Goal: Information Seeking & Learning: Learn about a topic

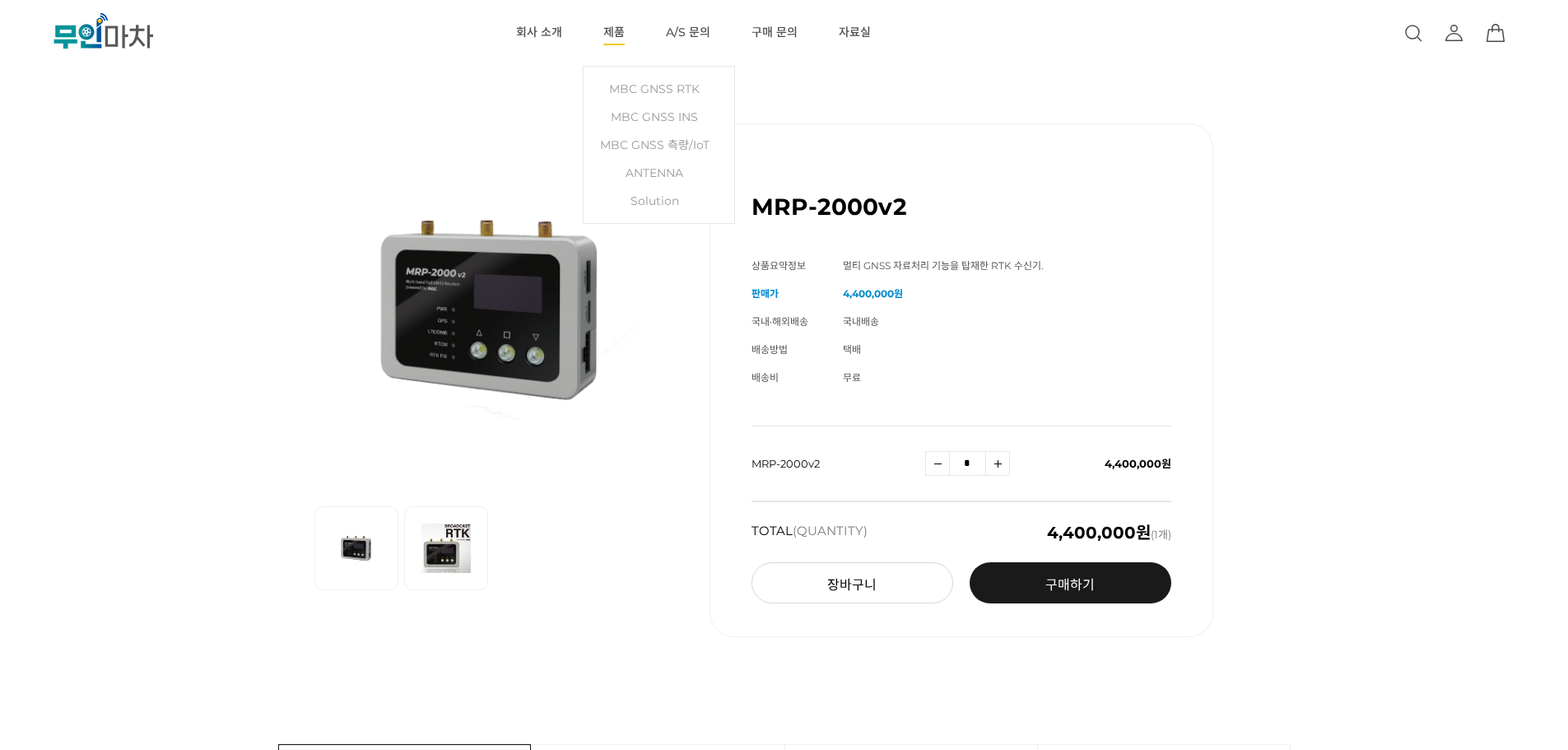
click at [615, 30] on link "제품" at bounding box center [614, 32] width 22 height 65
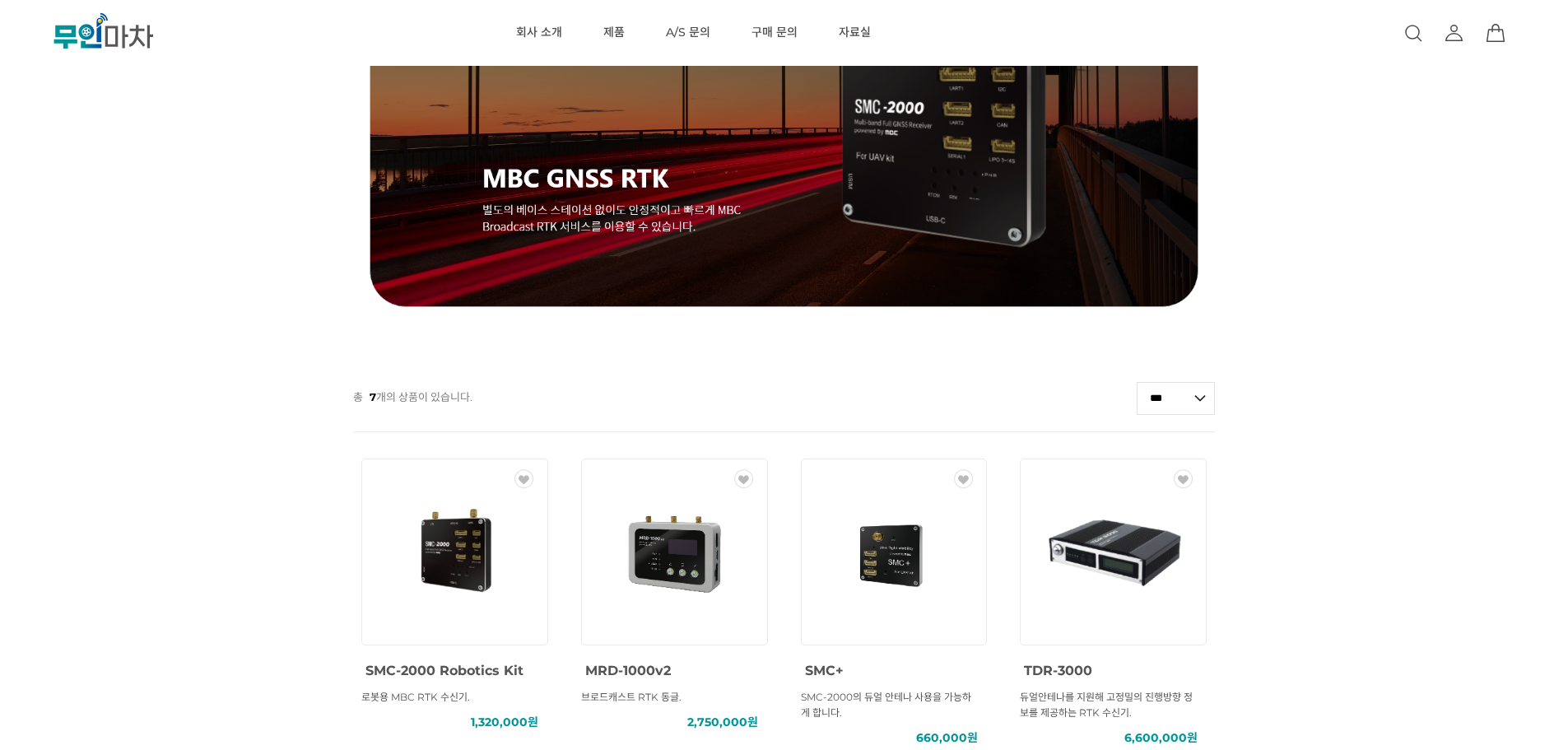
scroll to position [438, 0]
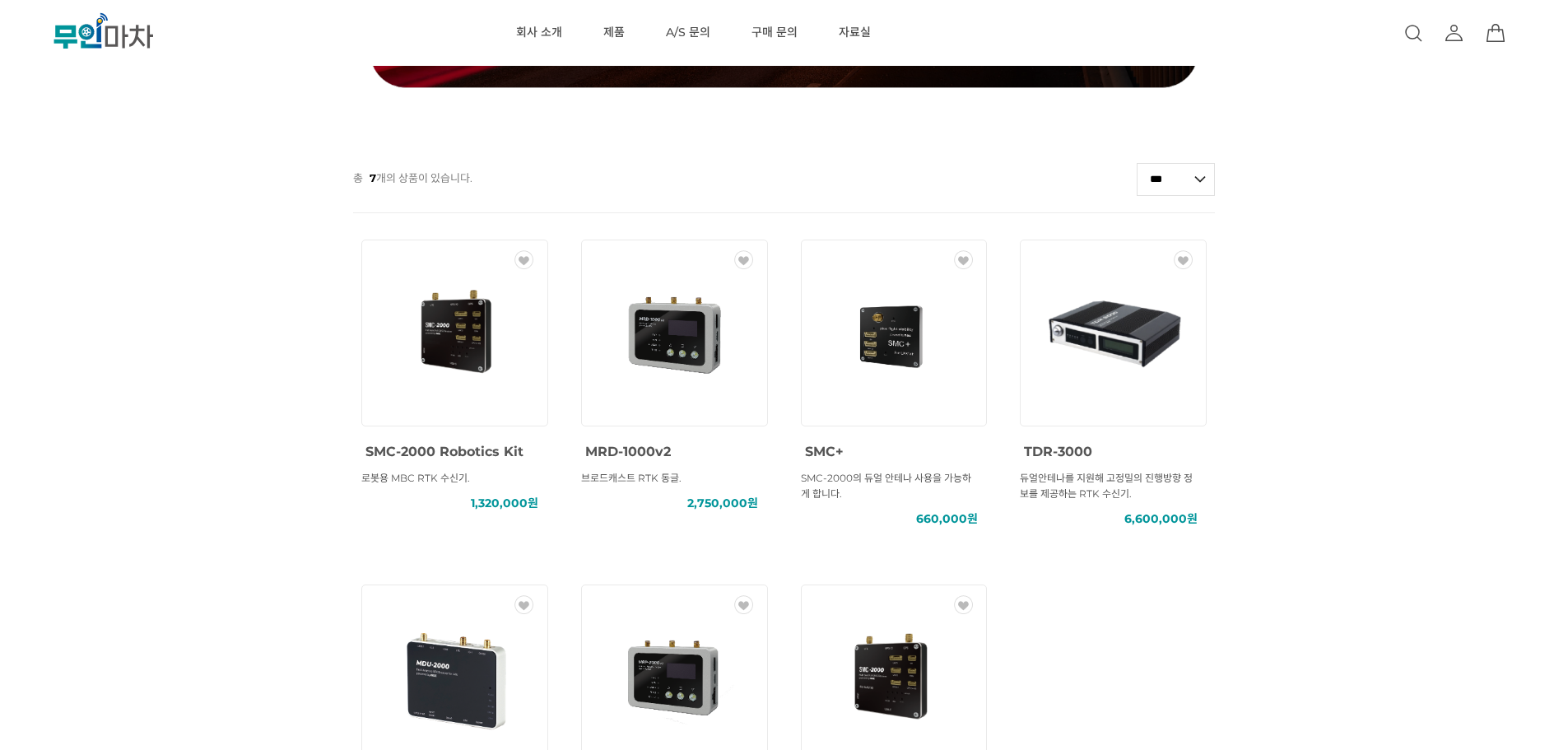
click at [641, 479] on span "브로드캐스트 RTK 동글." at bounding box center [631, 477] width 100 height 12
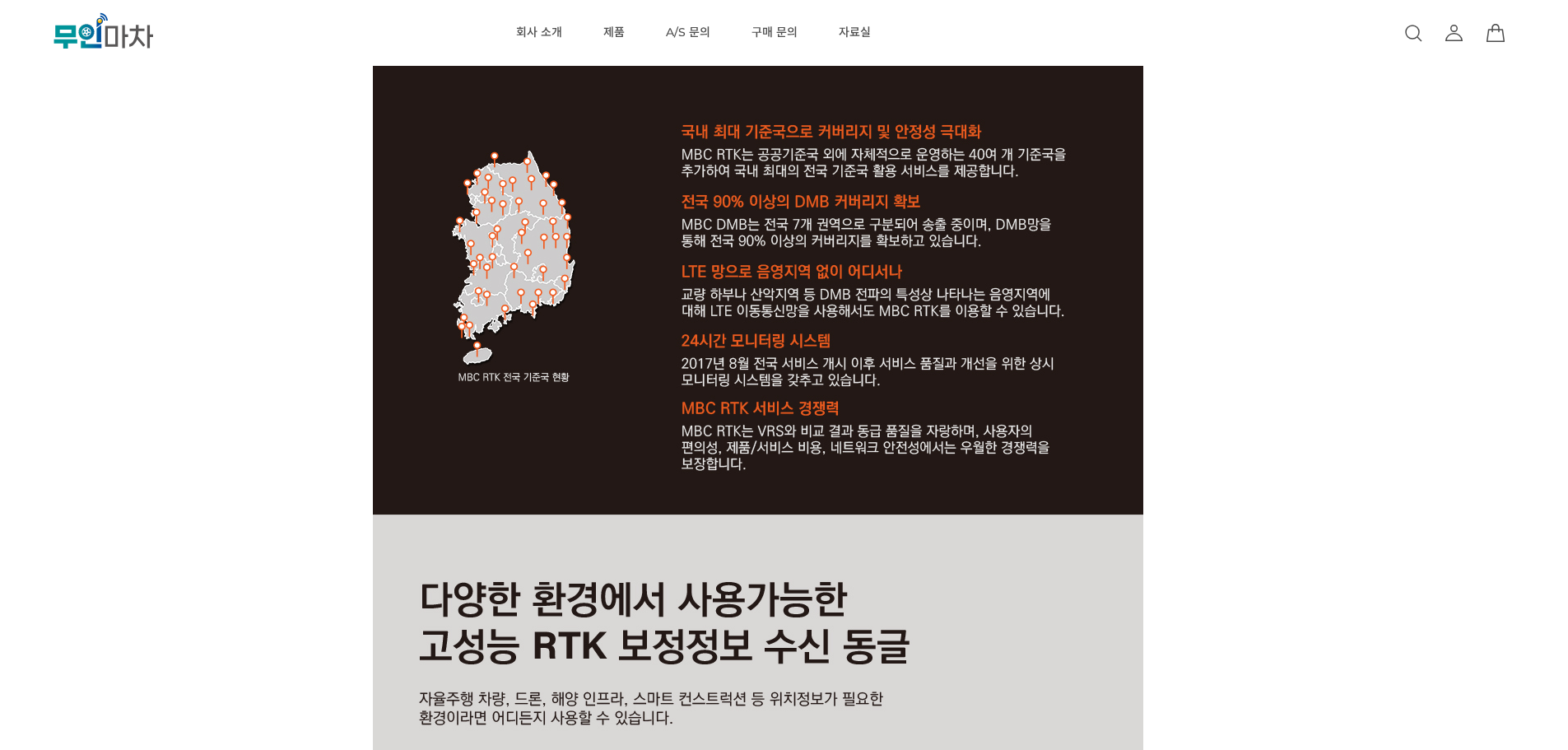
scroll to position [2415, 0]
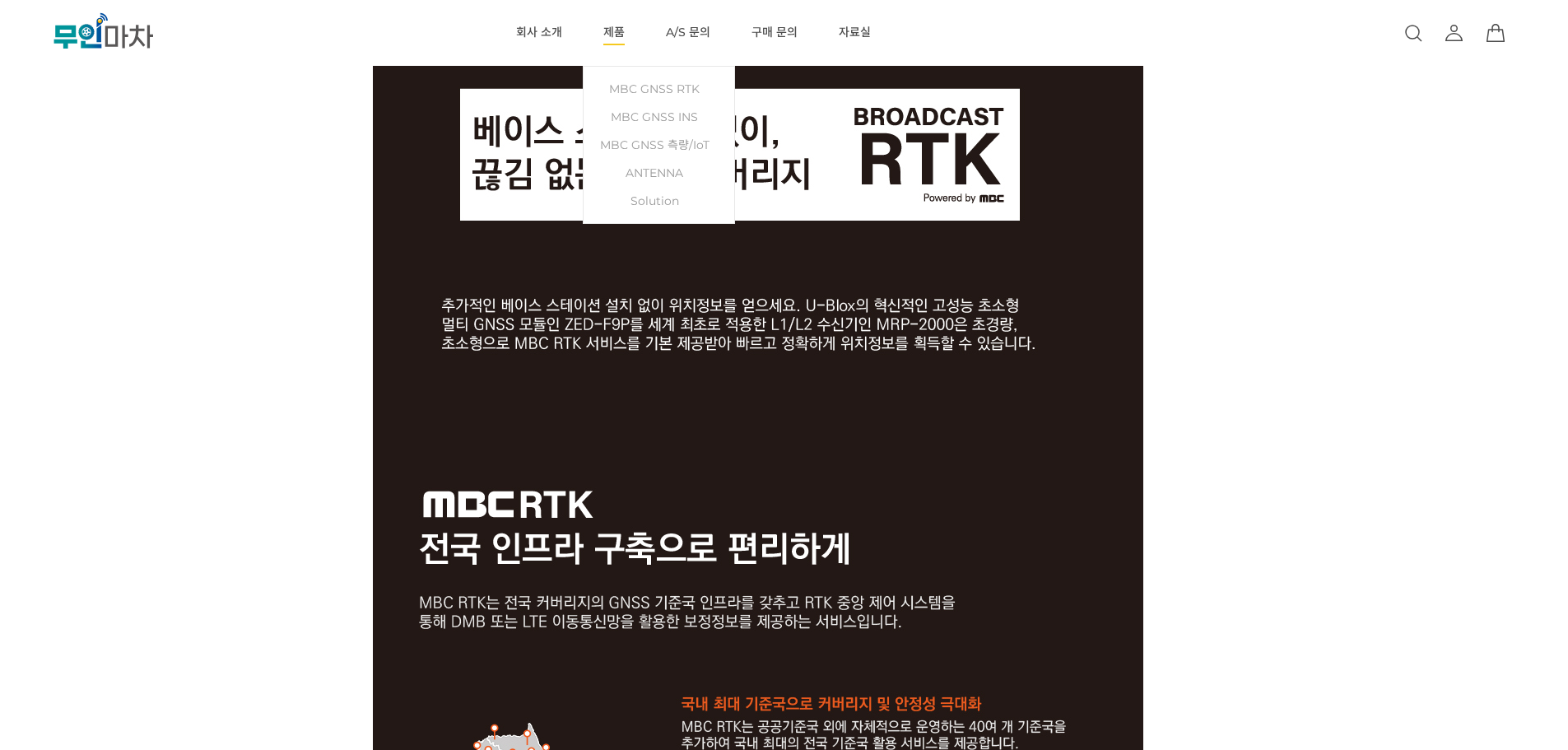
click at [612, 26] on link "제품" at bounding box center [614, 32] width 22 height 65
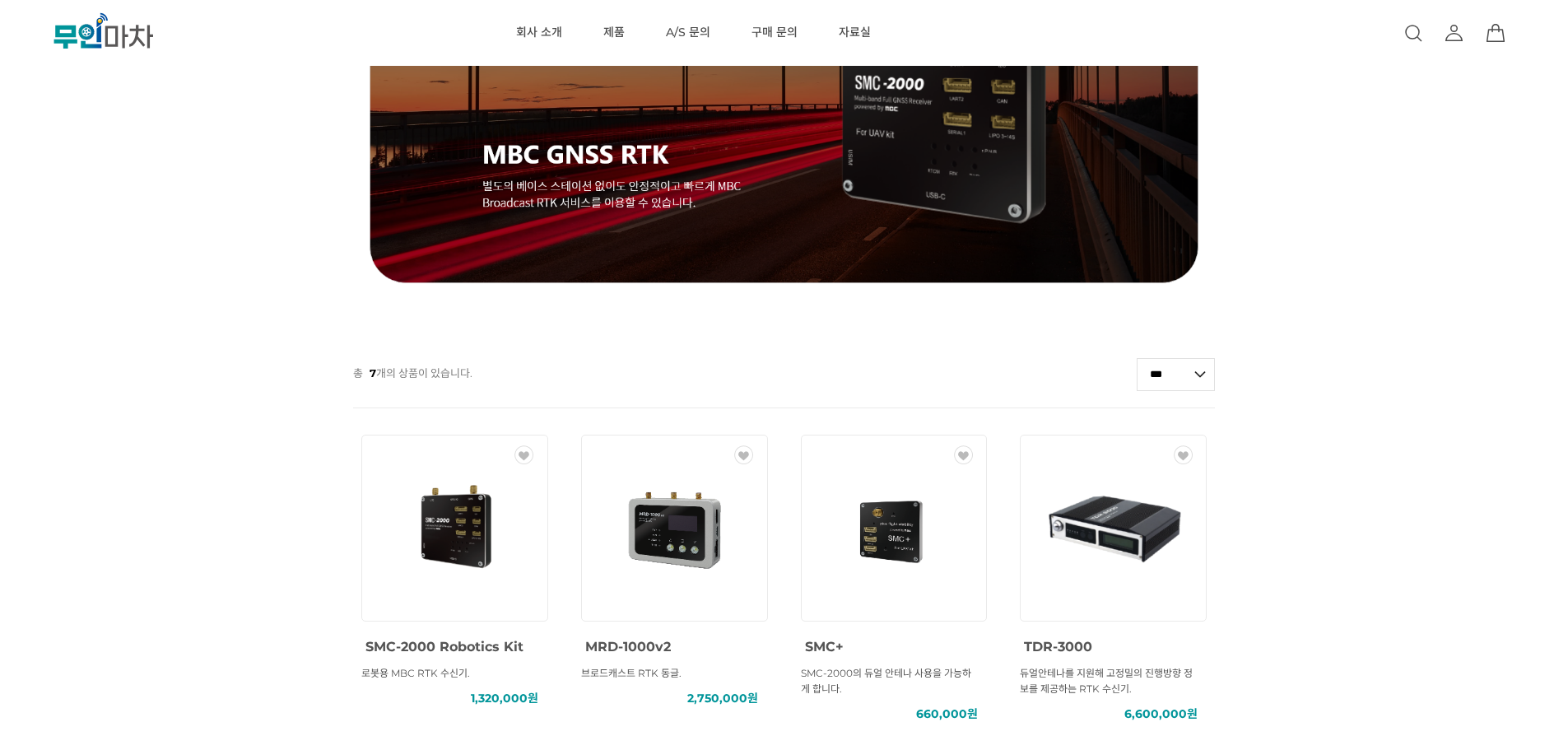
scroll to position [220, 0]
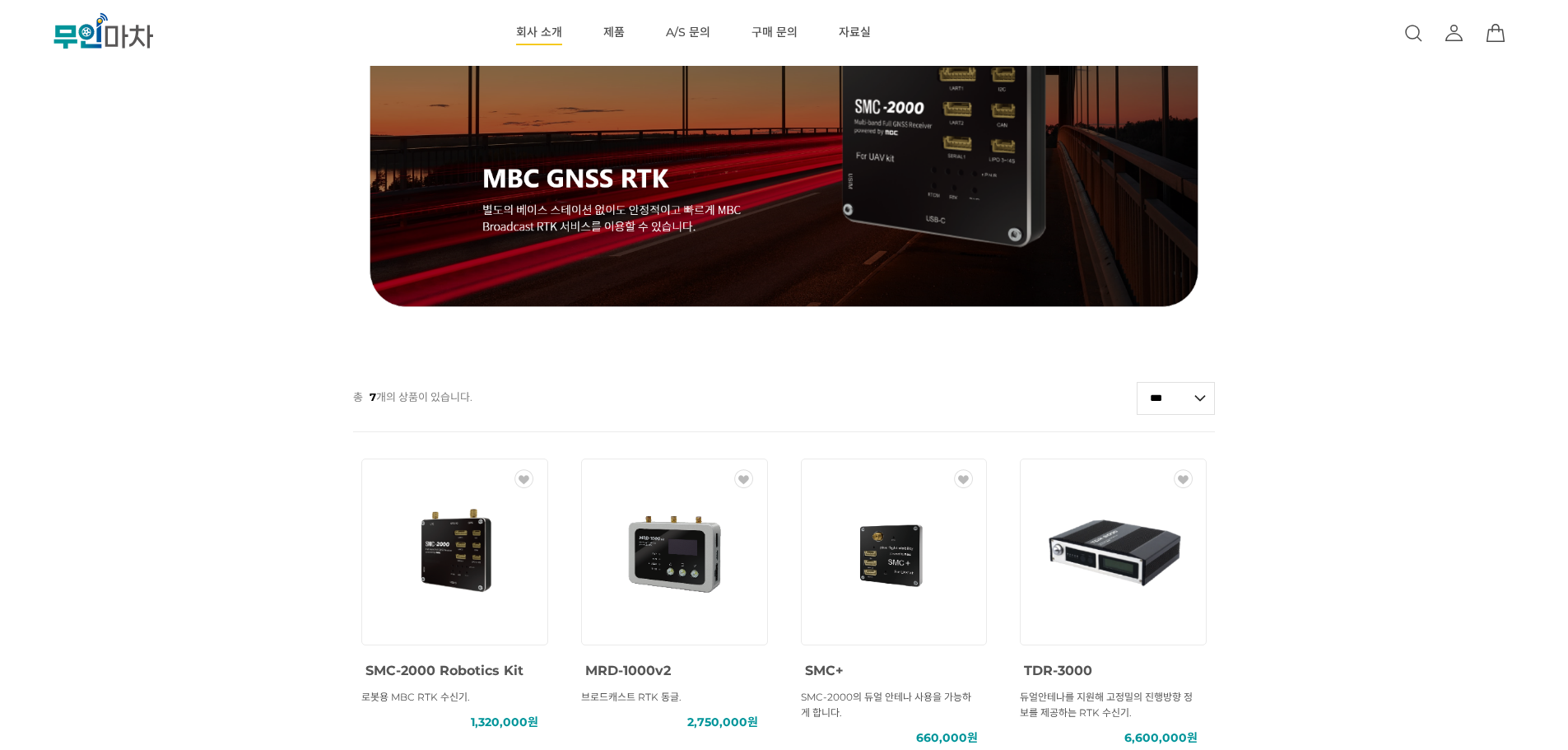
click at [533, 34] on link "회사 소개" at bounding box center [540, 32] width 46 height 65
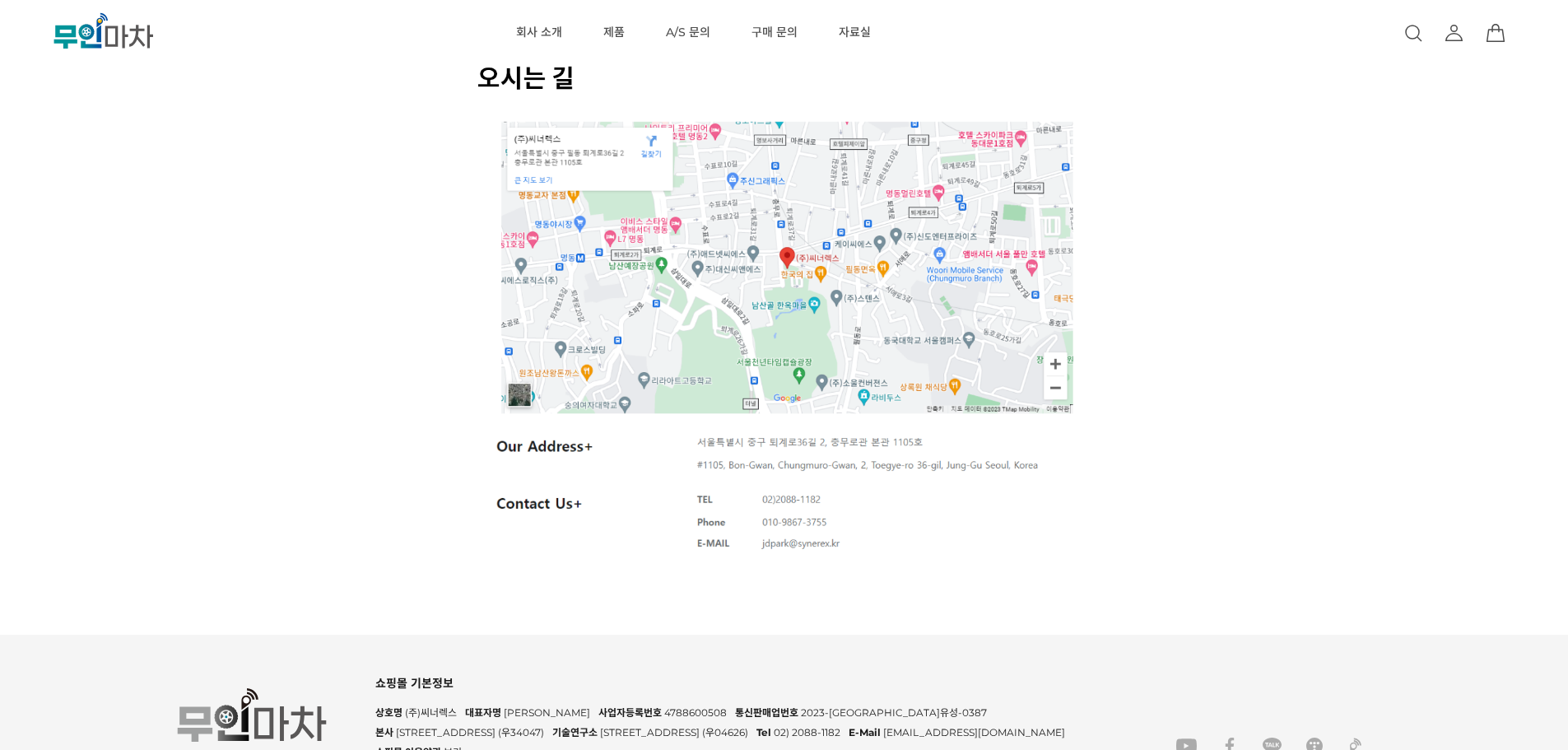
scroll to position [2548, 0]
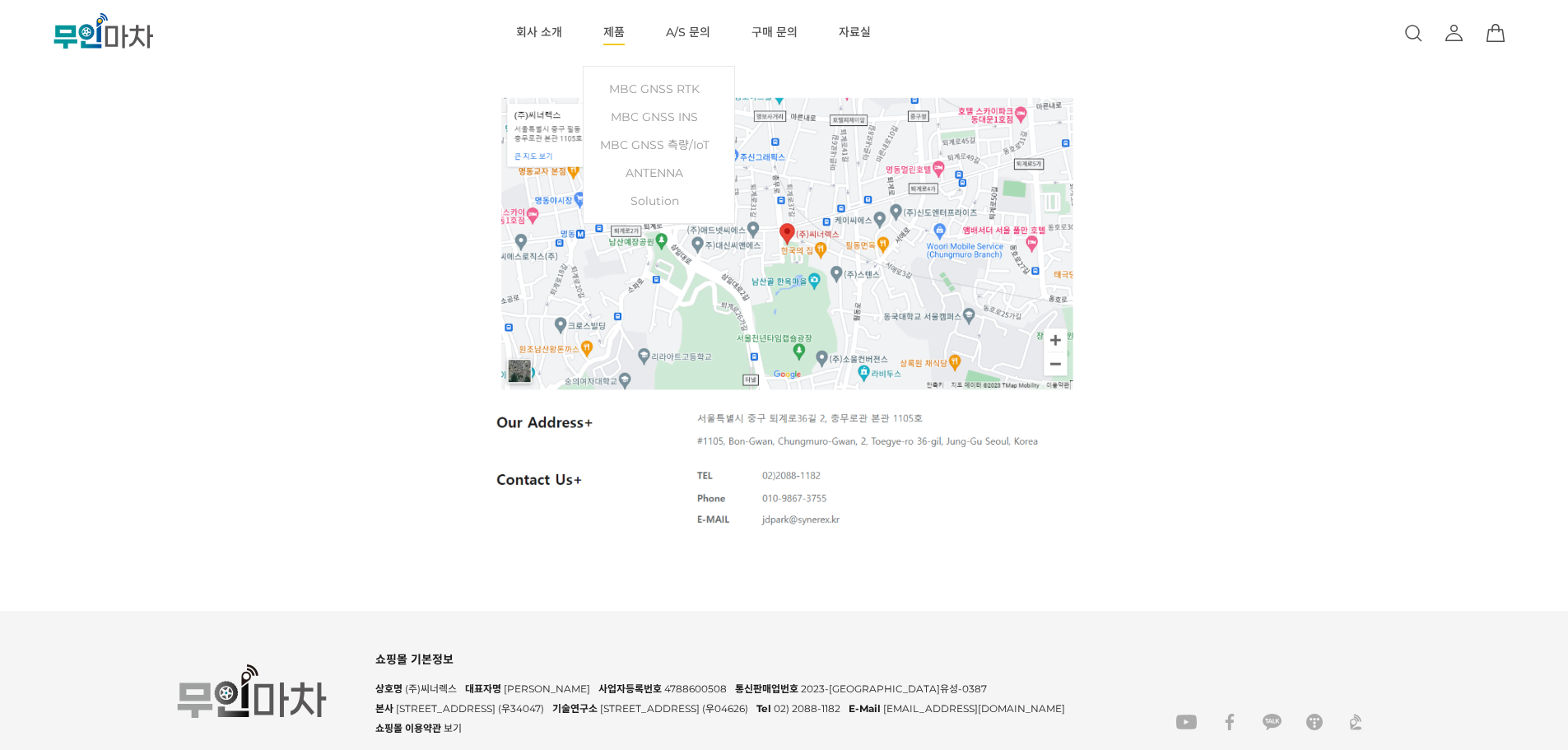
click at [619, 28] on link "제품" at bounding box center [614, 32] width 22 height 65
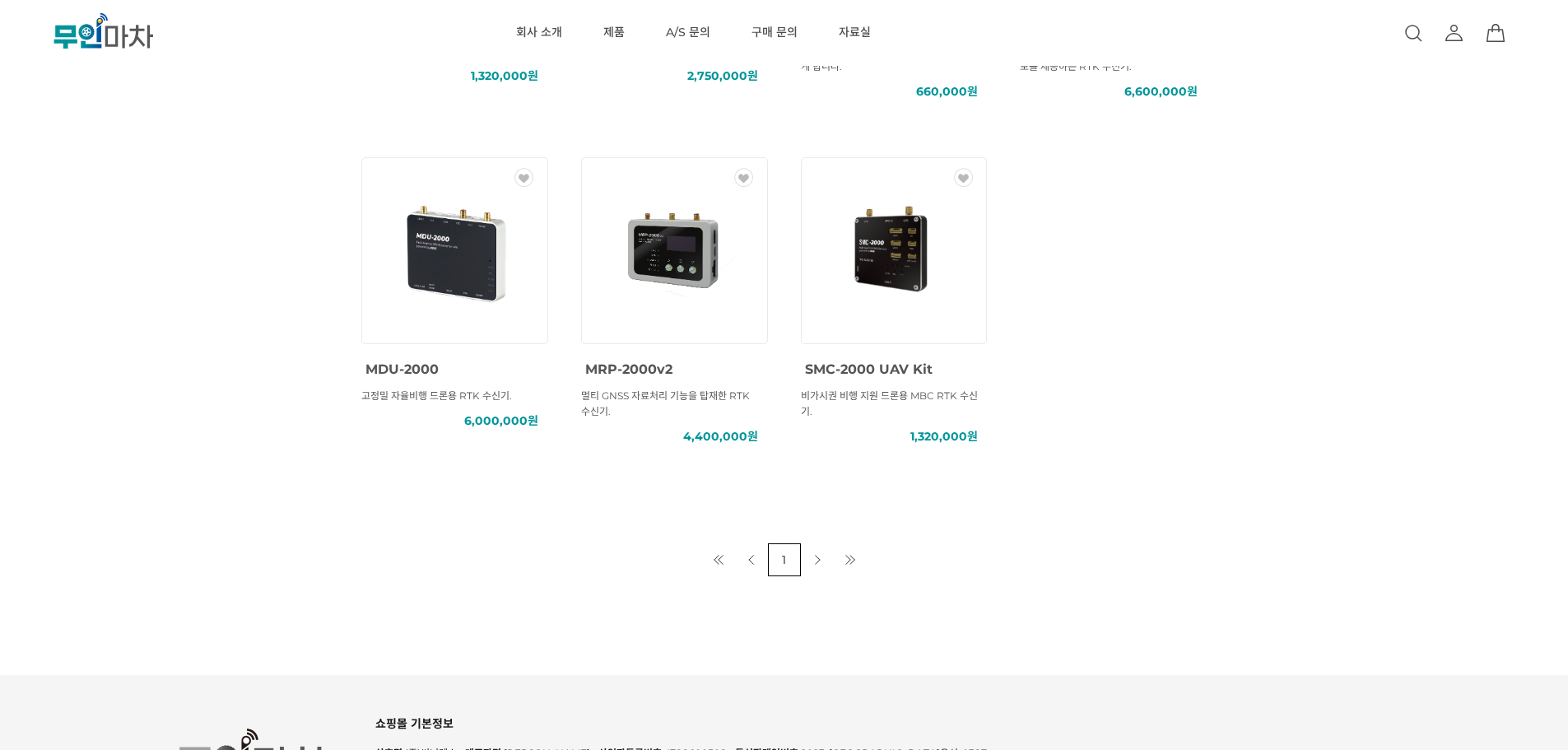
scroll to position [878, 0]
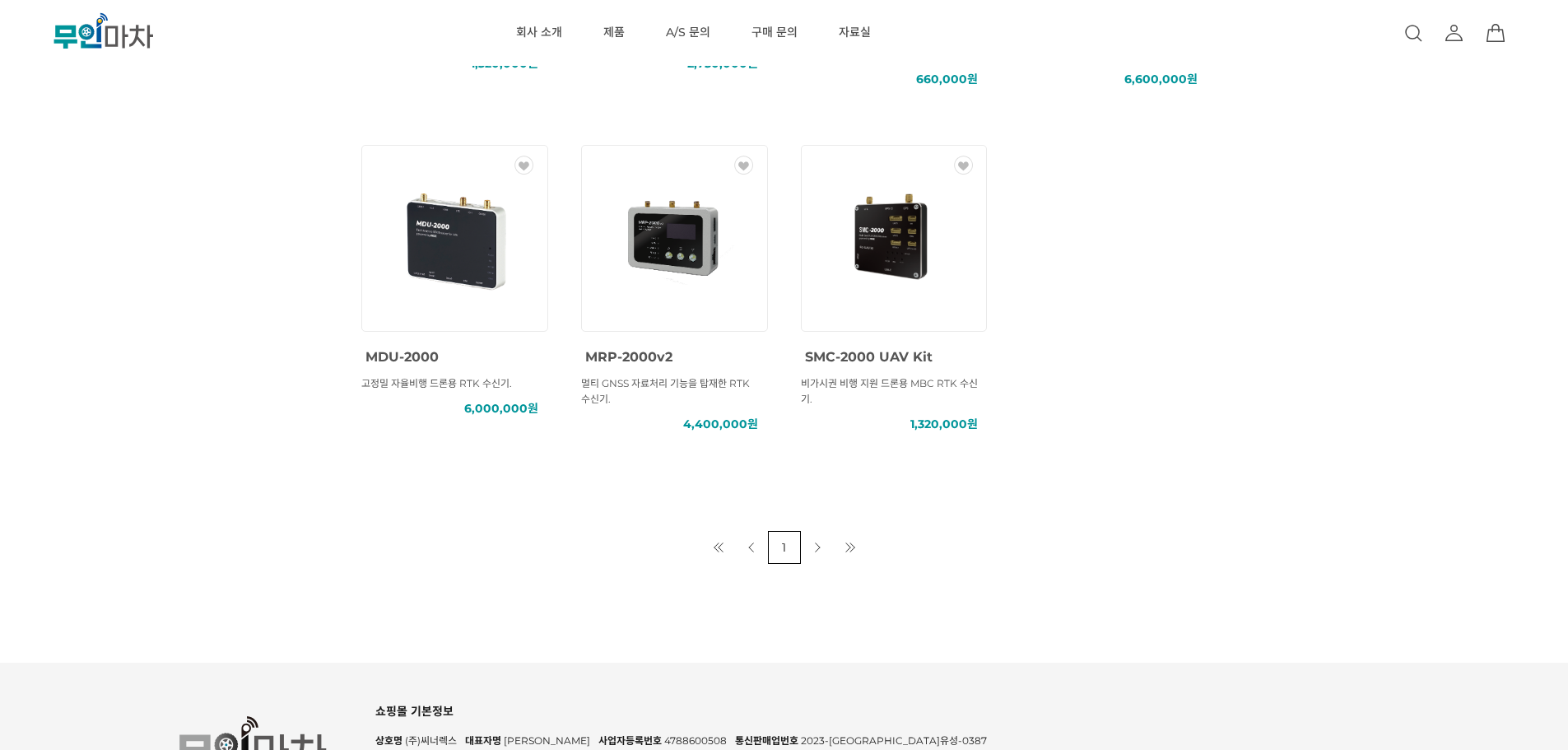
click at [429, 369] on div "상품명 : MDU-2000 상품요약정보 : 고정밀 자율비행 드론용 RTK 수신기. 판매가 : 6,000,000원" at bounding box center [454, 370] width 186 height 43
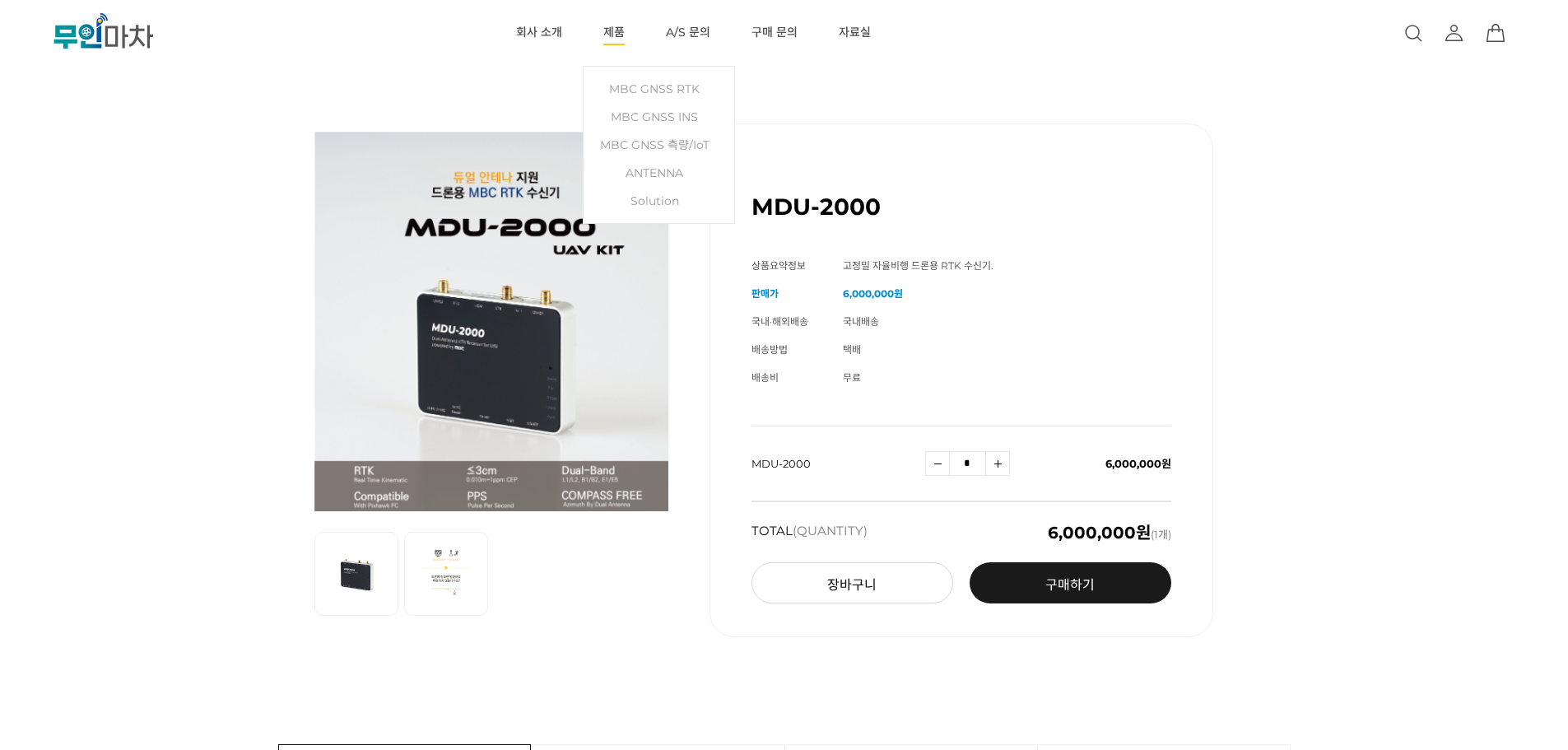
click at [609, 37] on link "제품" at bounding box center [614, 32] width 22 height 65
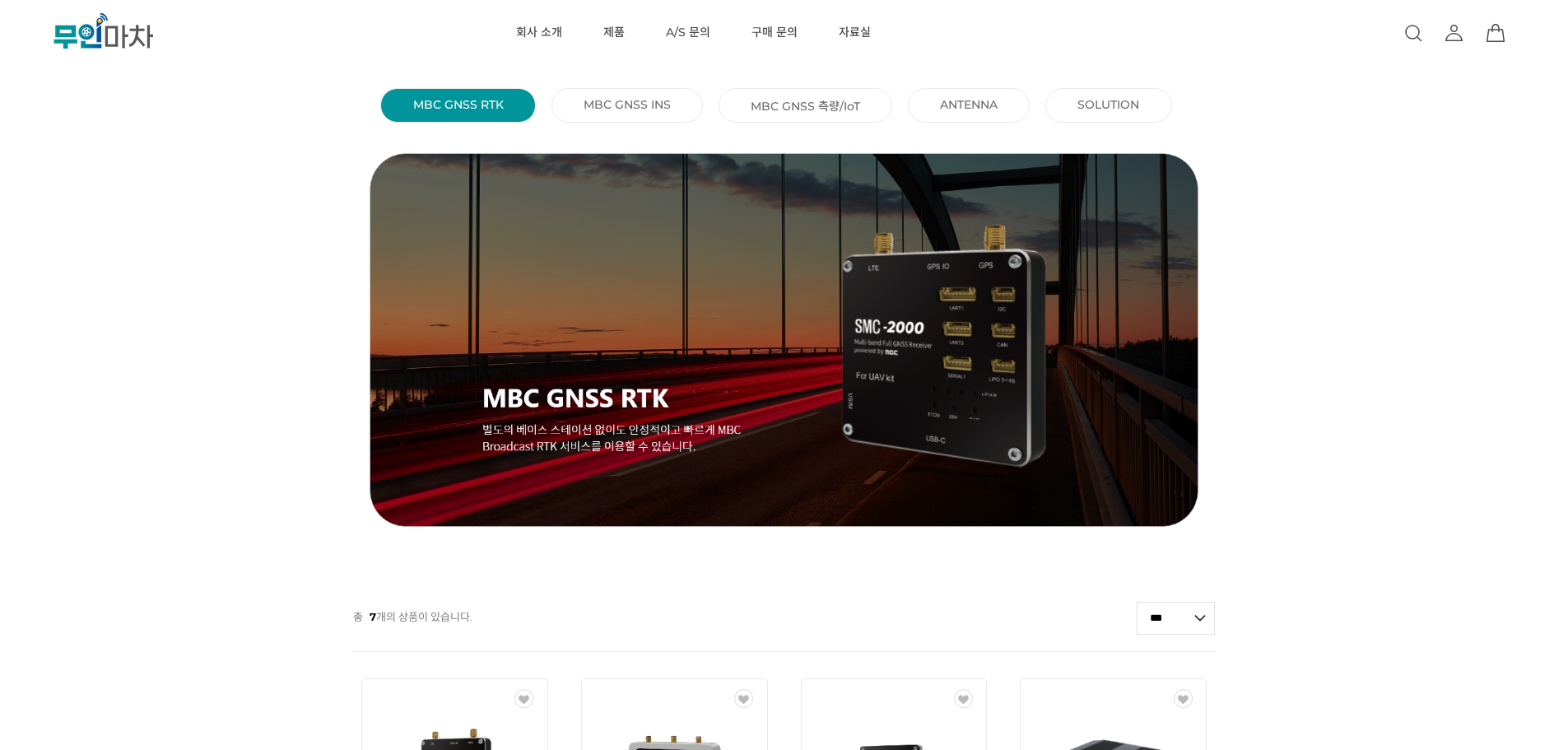
click at [542, 32] on link "회사 소개" at bounding box center [540, 32] width 46 height 65
